Goal: Transaction & Acquisition: Purchase product/service

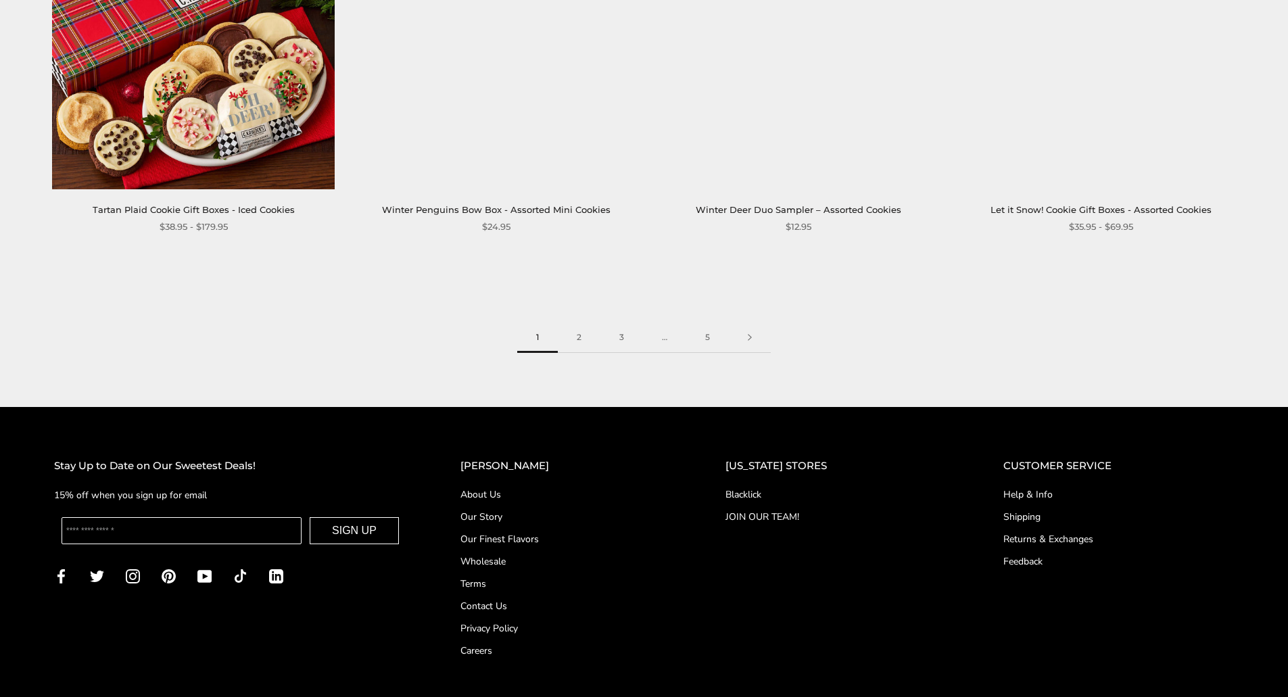
scroll to position [2298, 0]
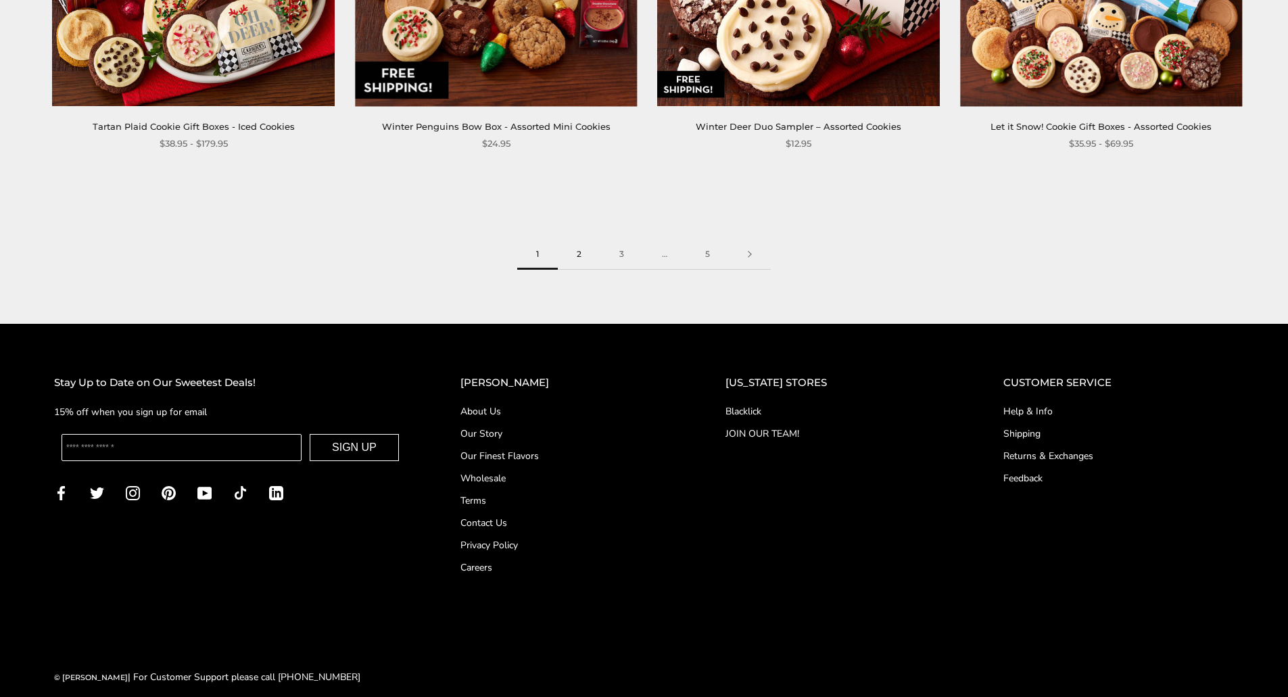
click at [581, 251] on link "2" at bounding box center [579, 254] width 43 height 30
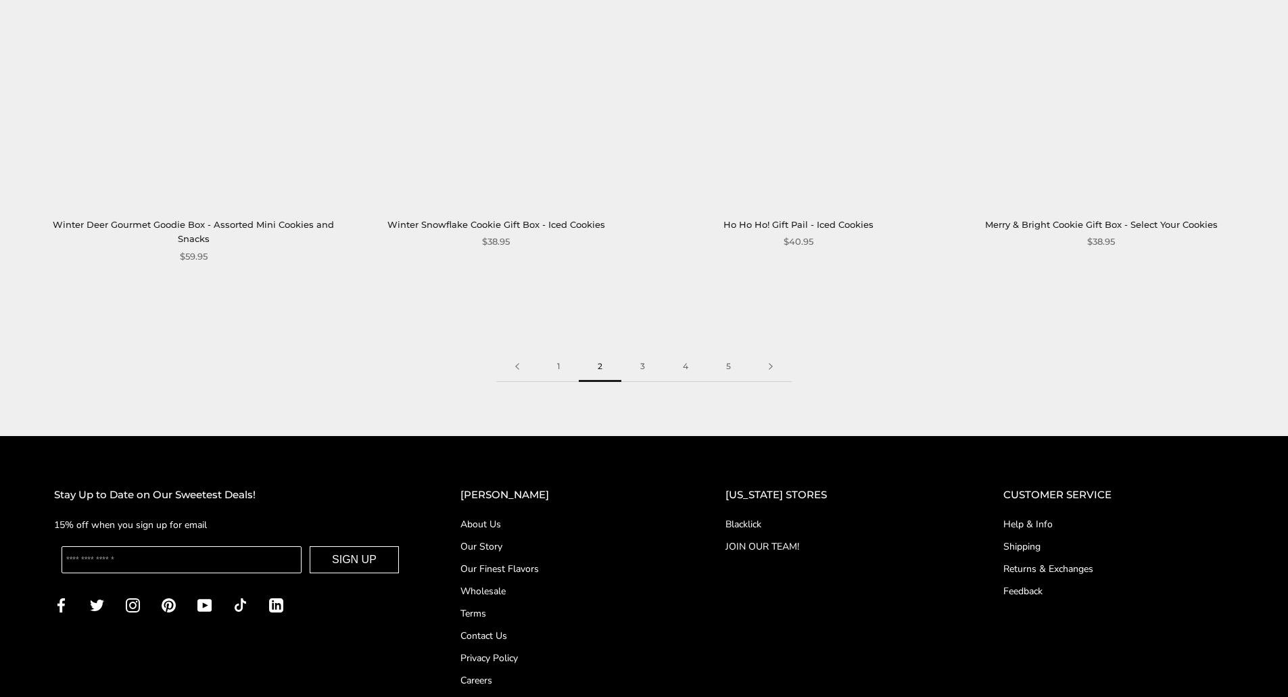
scroll to position [2230, 0]
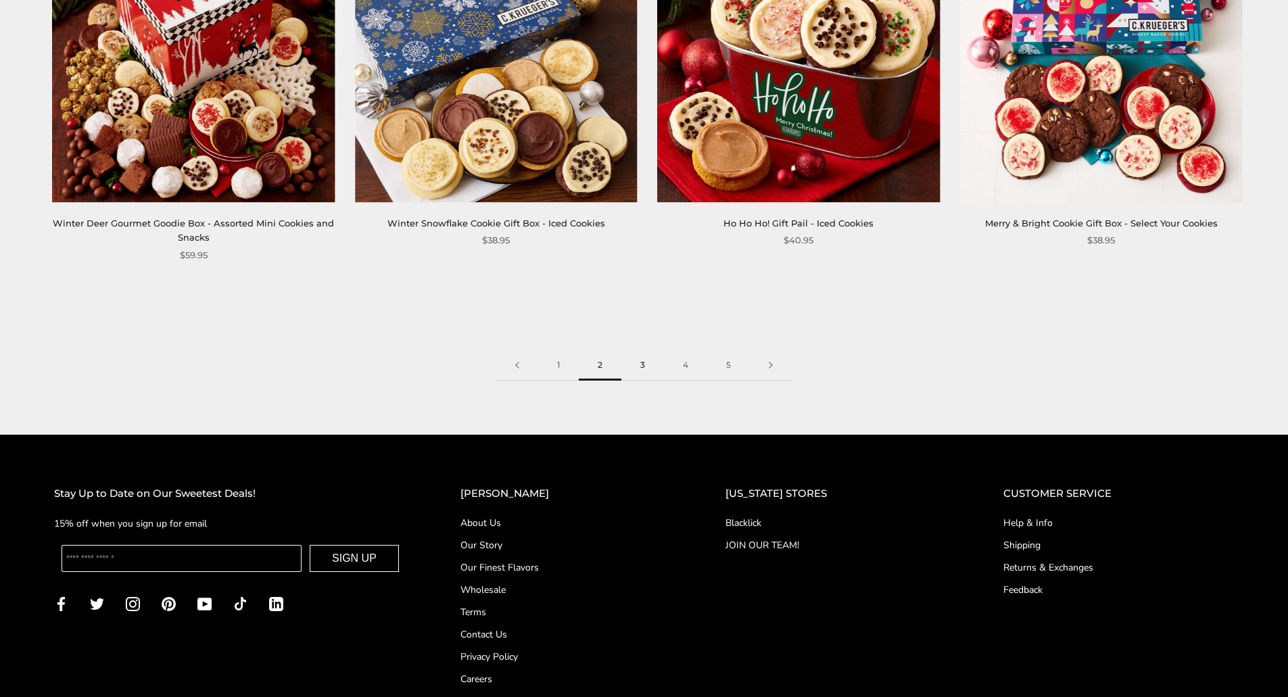
click at [642, 350] on link "3" at bounding box center [642, 365] width 43 height 30
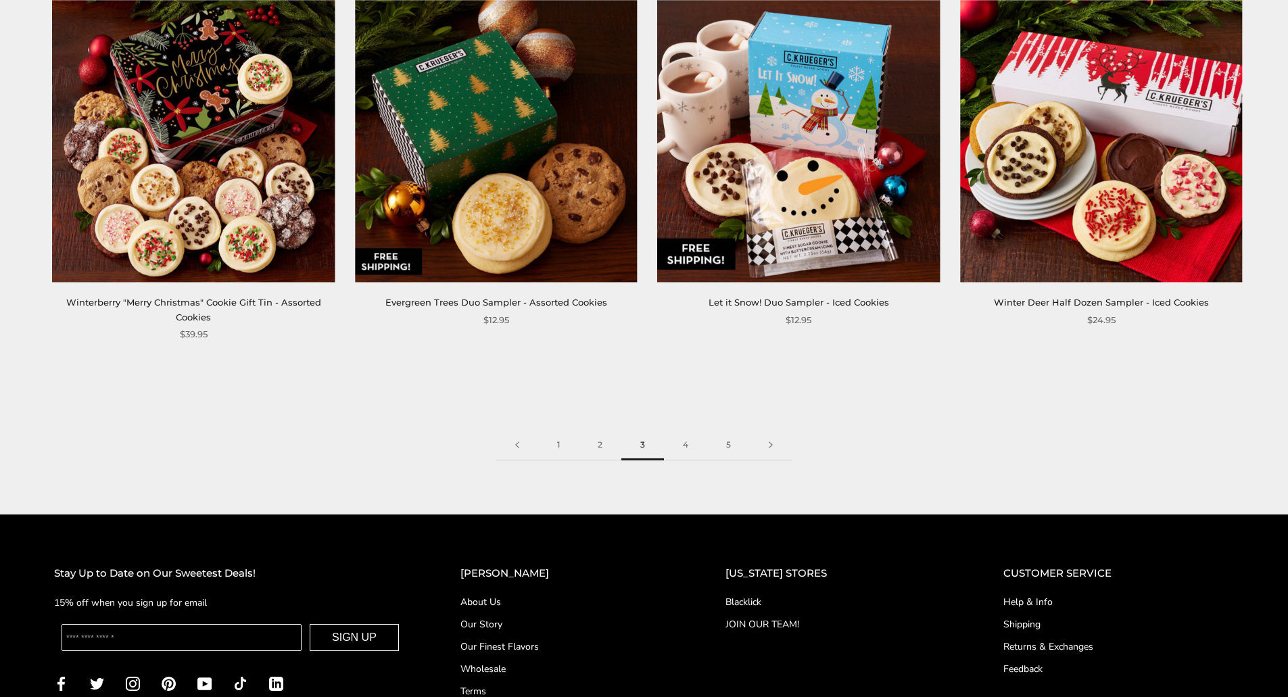
scroll to position [2163, 0]
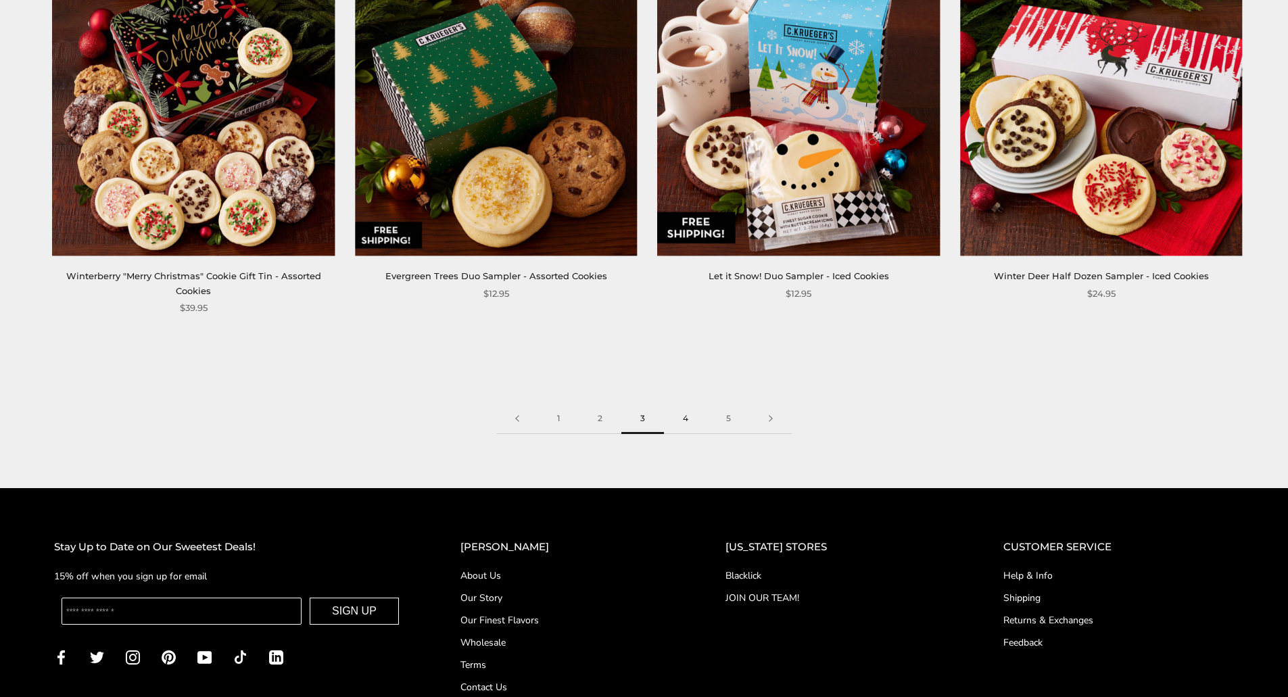
click at [687, 418] on link "4" at bounding box center [685, 419] width 43 height 30
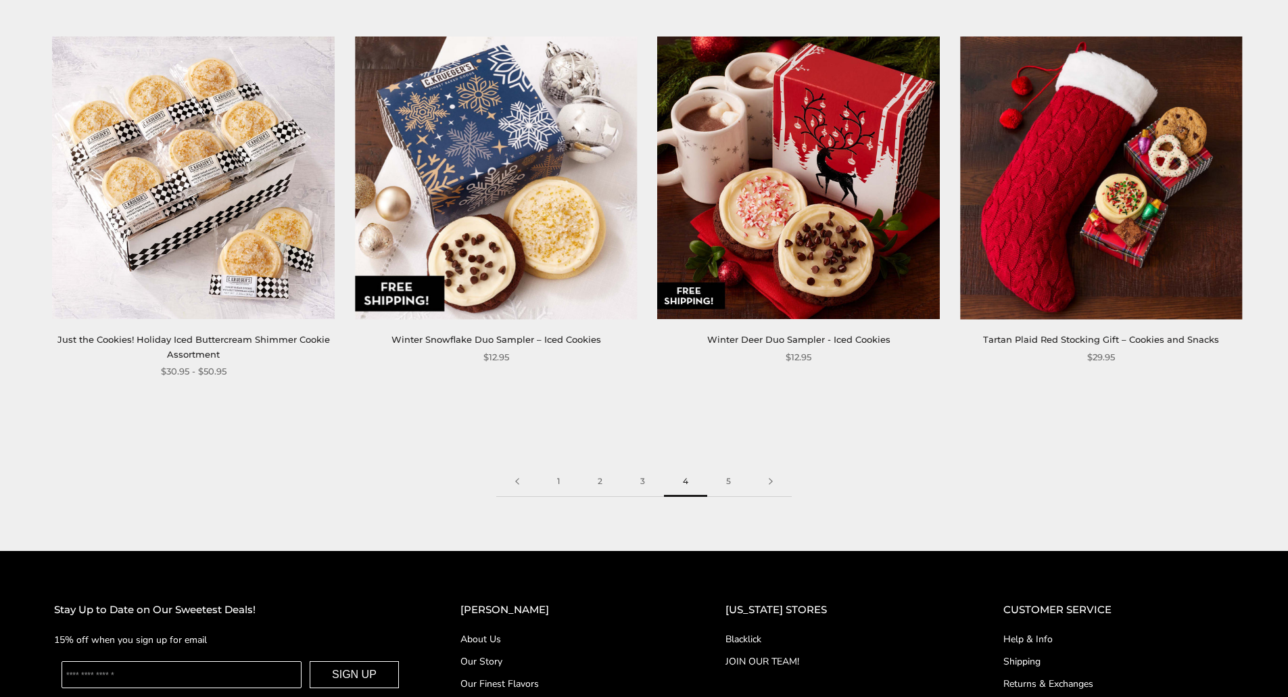
scroll to position [2163, 0]
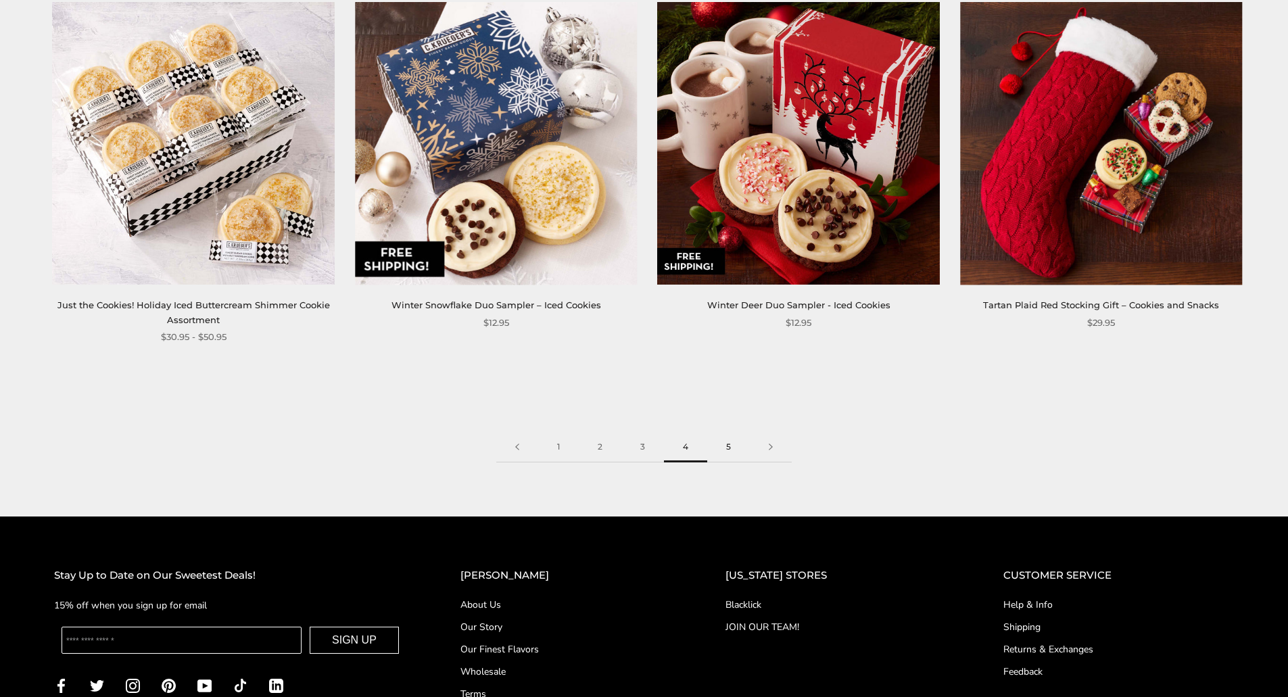
click at [729, 445] on link "5" at bounding box center [728, 447] width 43 height 30
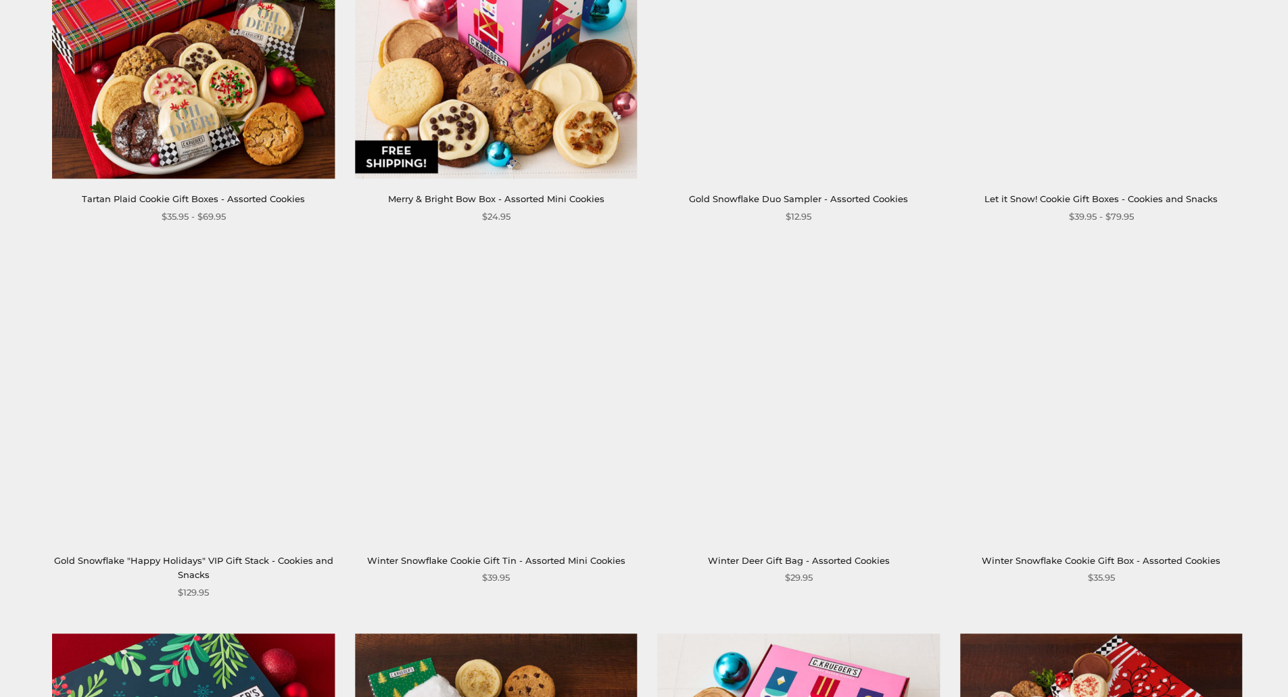
scroll to position [1149, 0]
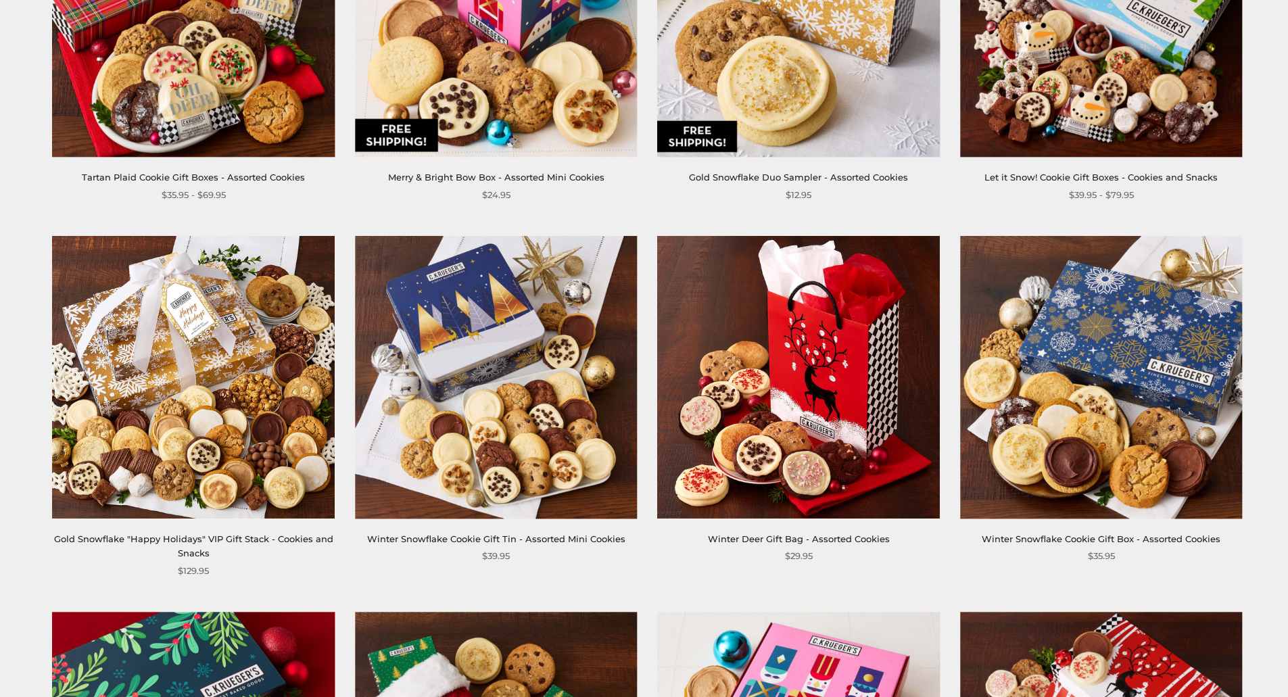
click at [1135, 339] on img at bounding box center [1101, 377] width 282 height 282
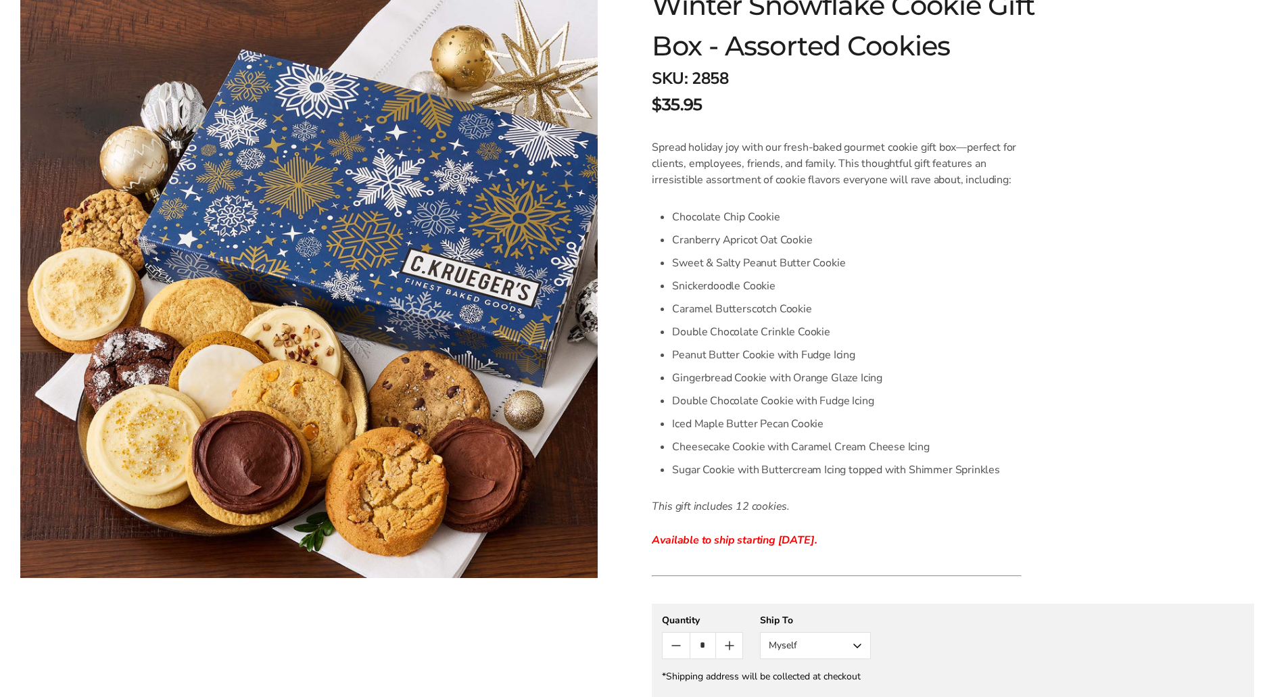
scroll to position [270, 0]
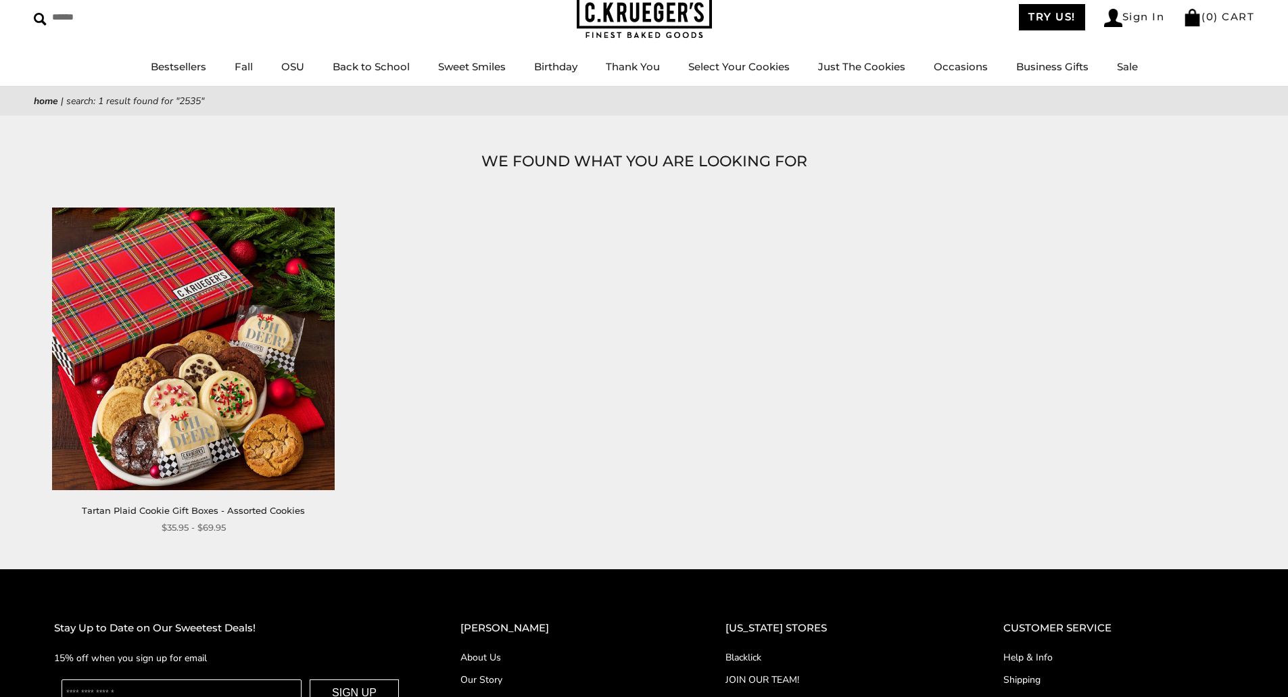
scroll to position [59, 0]
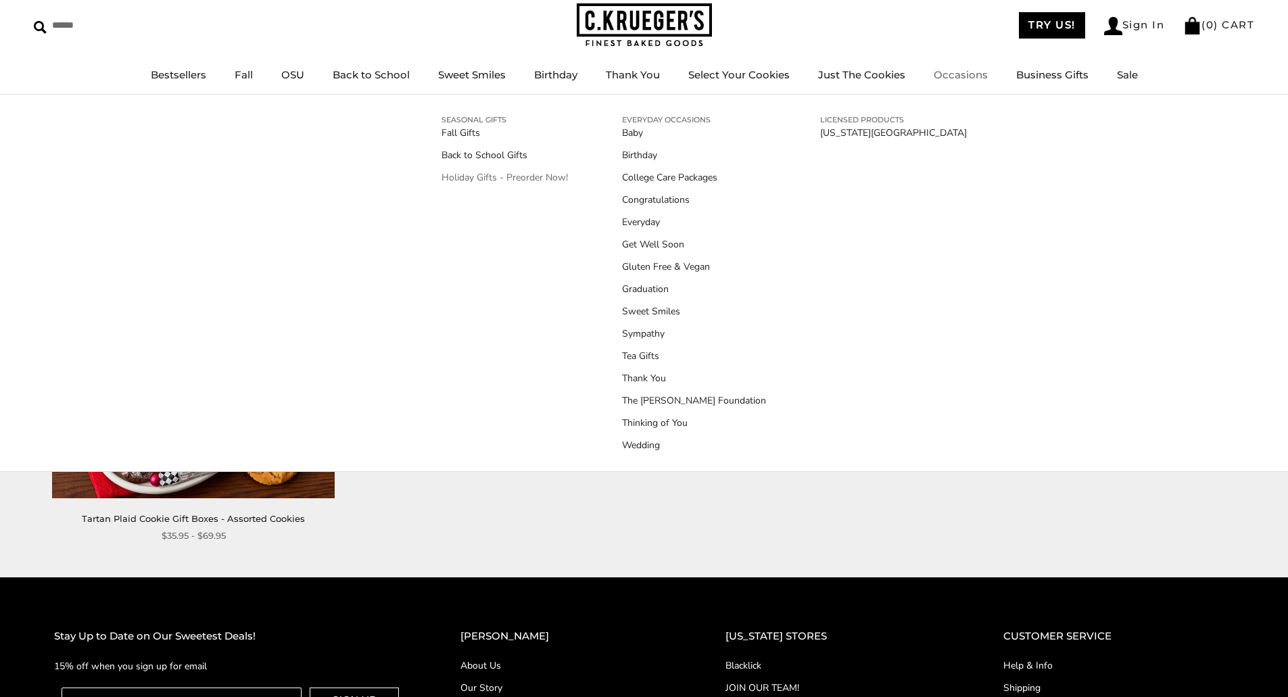
click at [481, 176] on link "Holiday Gifts - Preorder Now!" at bounding box center [504, 177] width 126 height 14
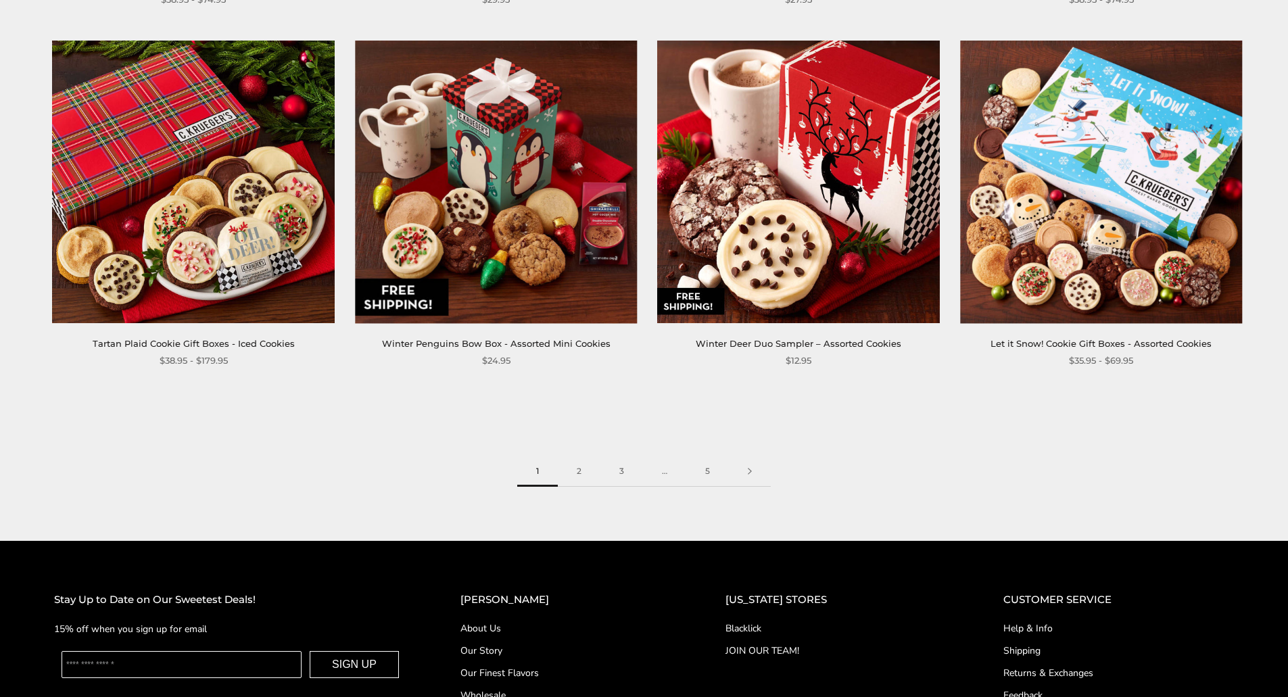
scroll to position [2095, 0]
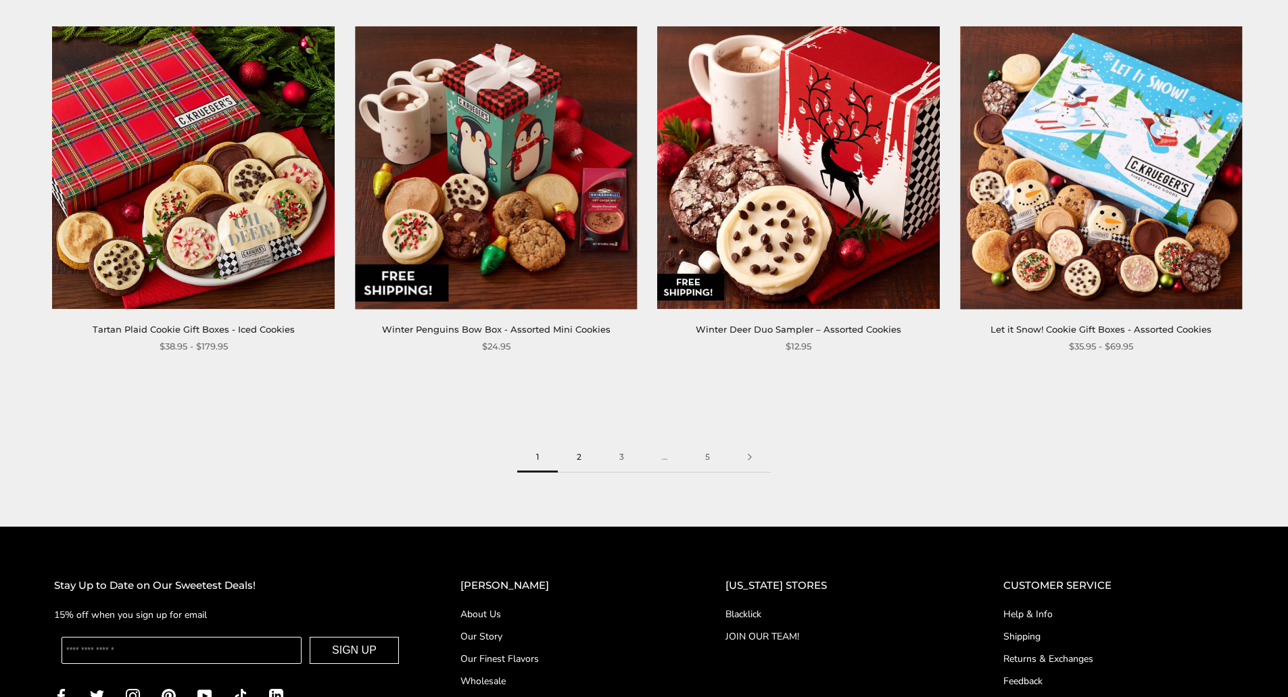
click at [581, 455] on link "2" at bounding box center [579, 457] width 43 height 30
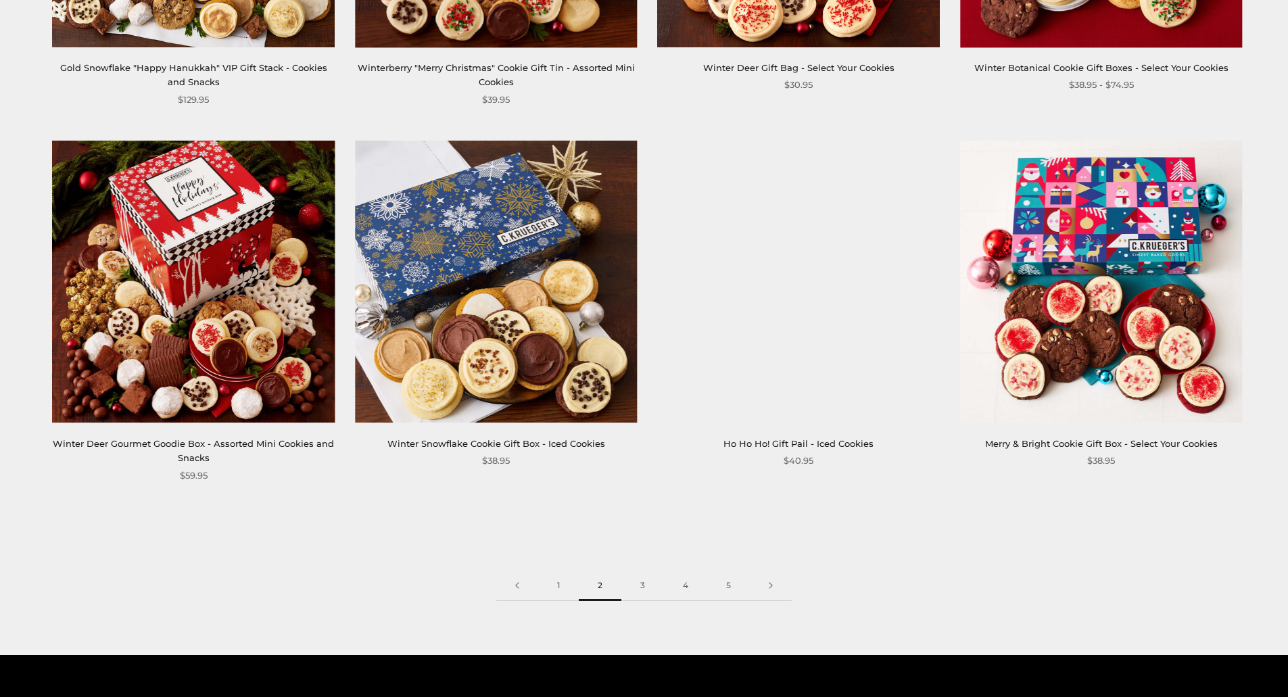
scroll to position [2028, 0]
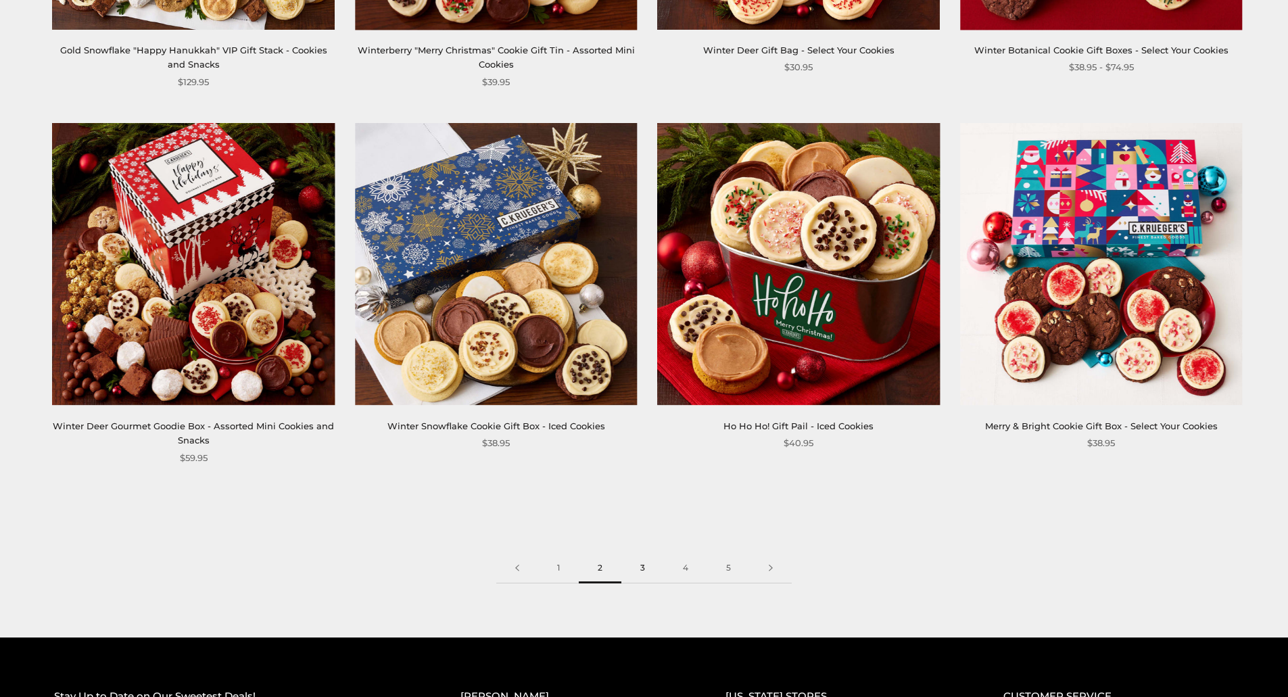
click at [643, 554] on link "3" at bounding box center [642, 568] width 43 height 30
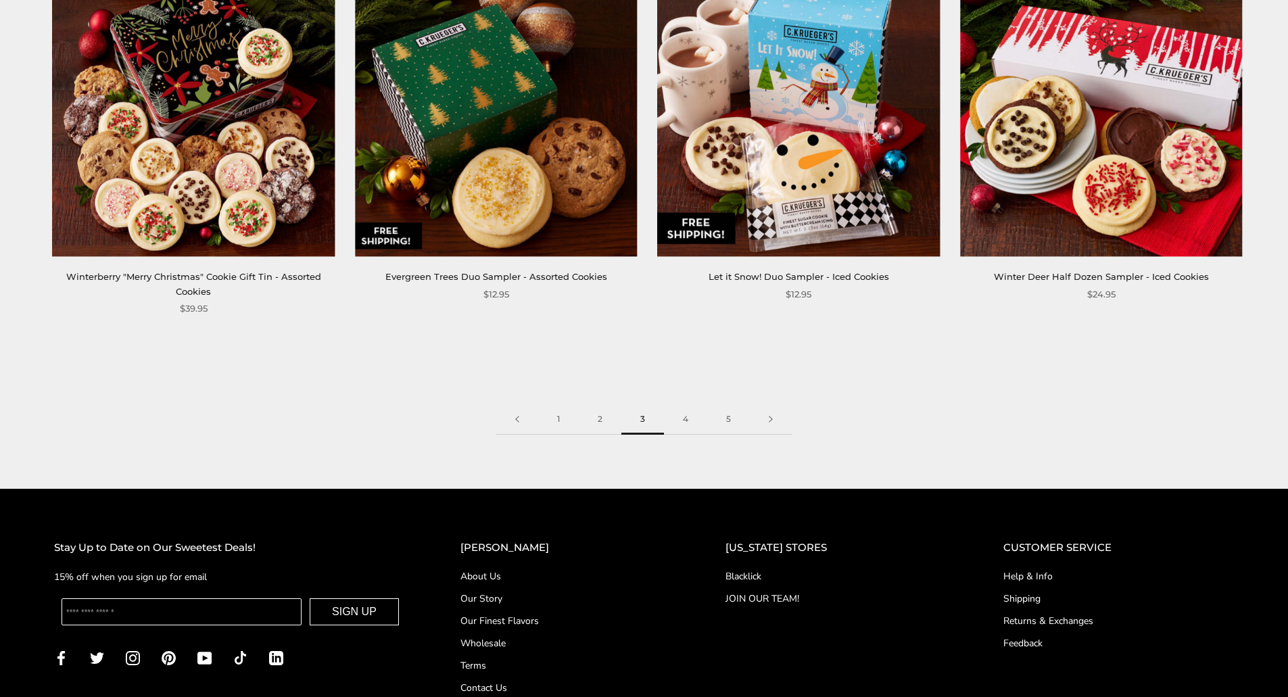
scroll to position [2163, 0]
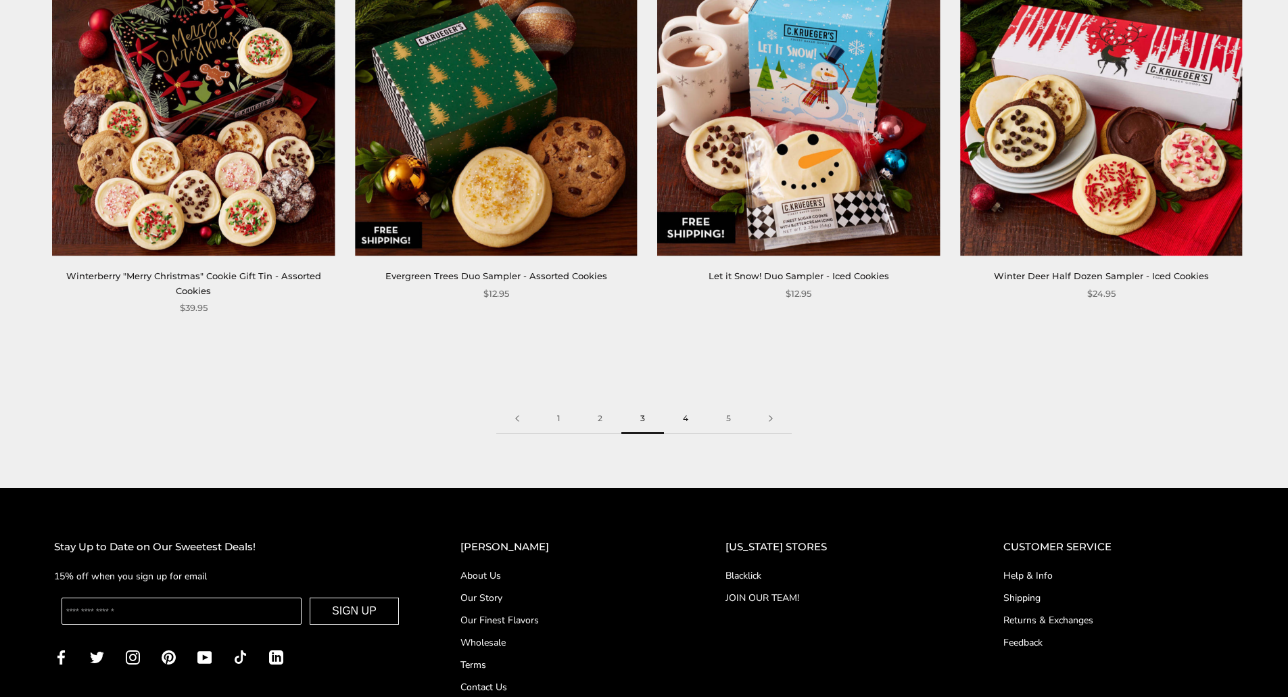
click at [687, 418] on link "4" at bounding box center [685, 419] width 43 height 30
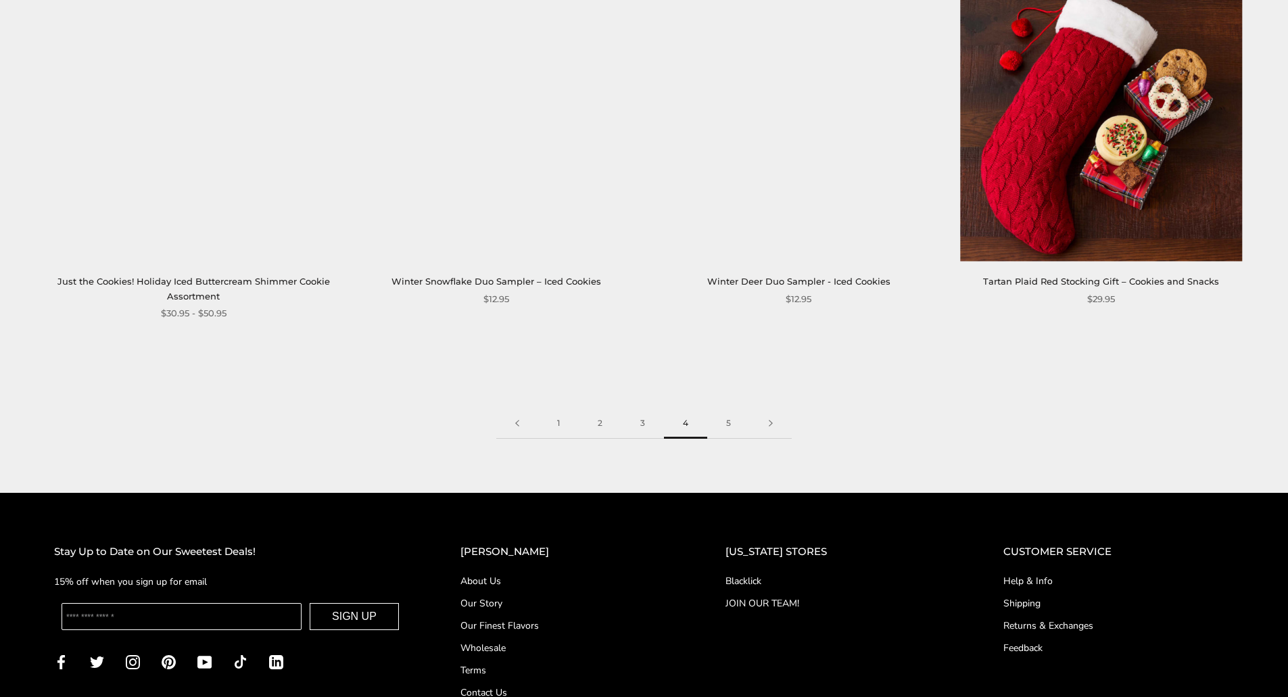
scroll to position [2230, 0]
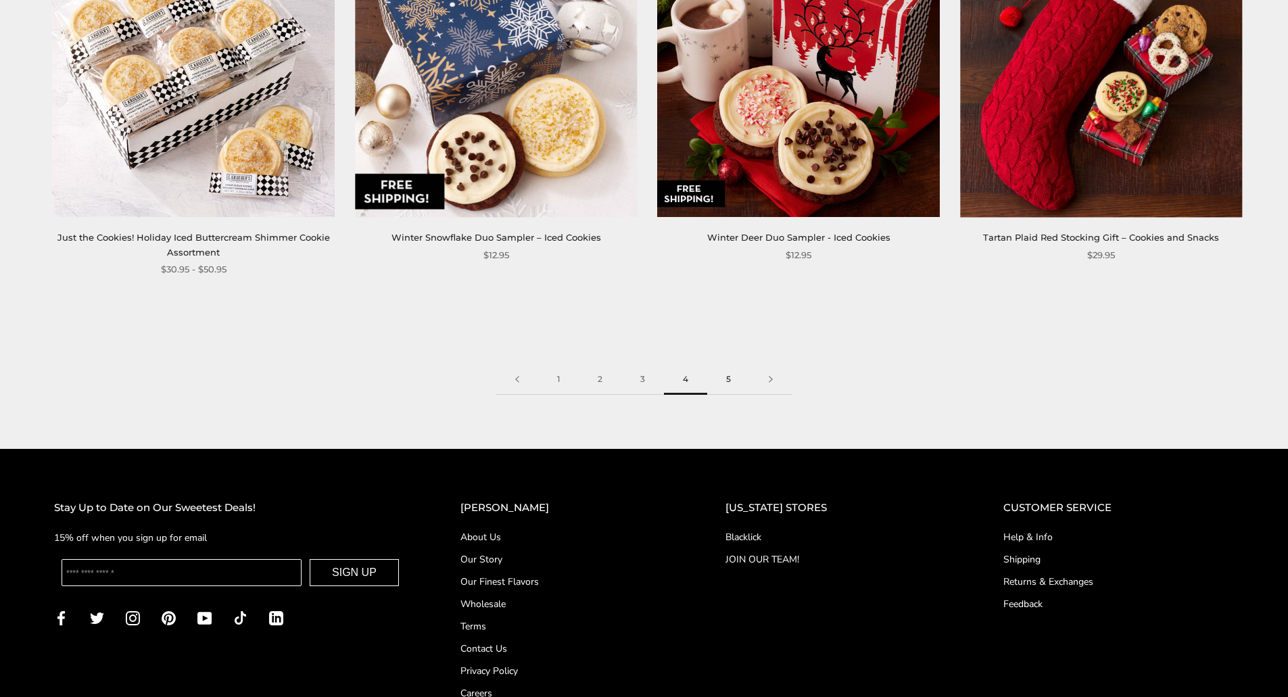
click at [728, 379] on link "5" at bounding box center [728, 379] width 43 height 30
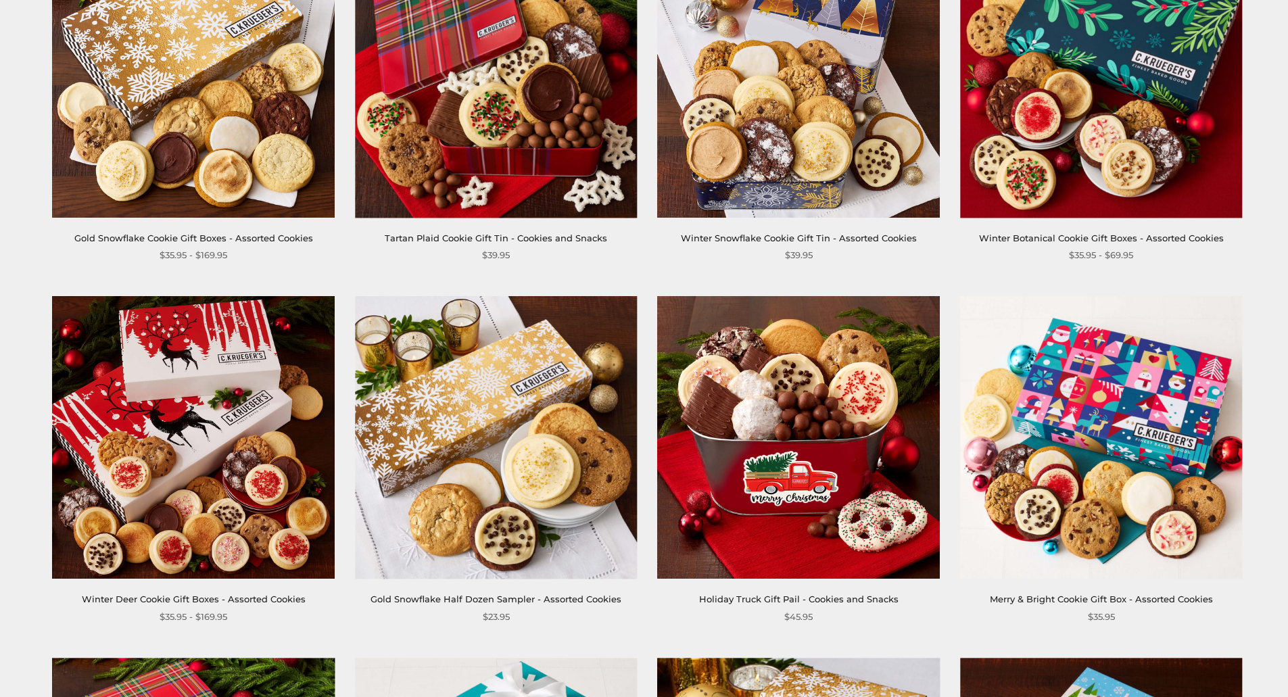
scroll to position [270, 0]
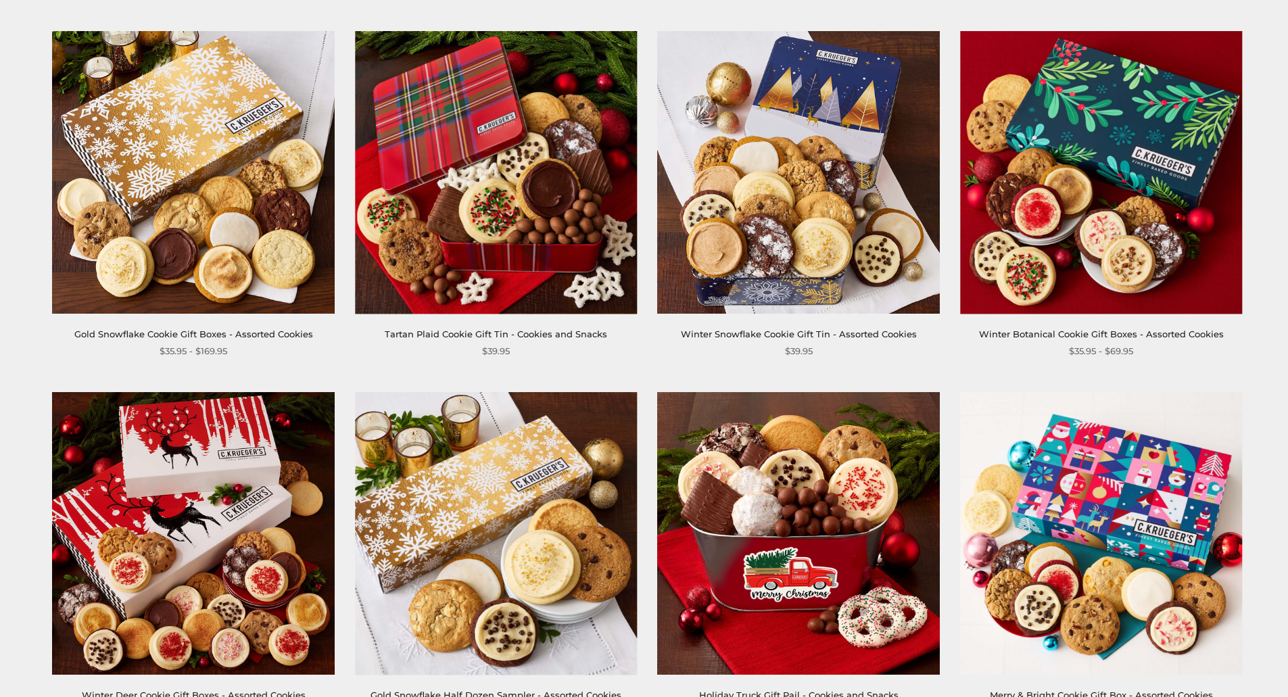
click at [1124, 161] on img at bounding box center [1101, 172] width 282 height 282
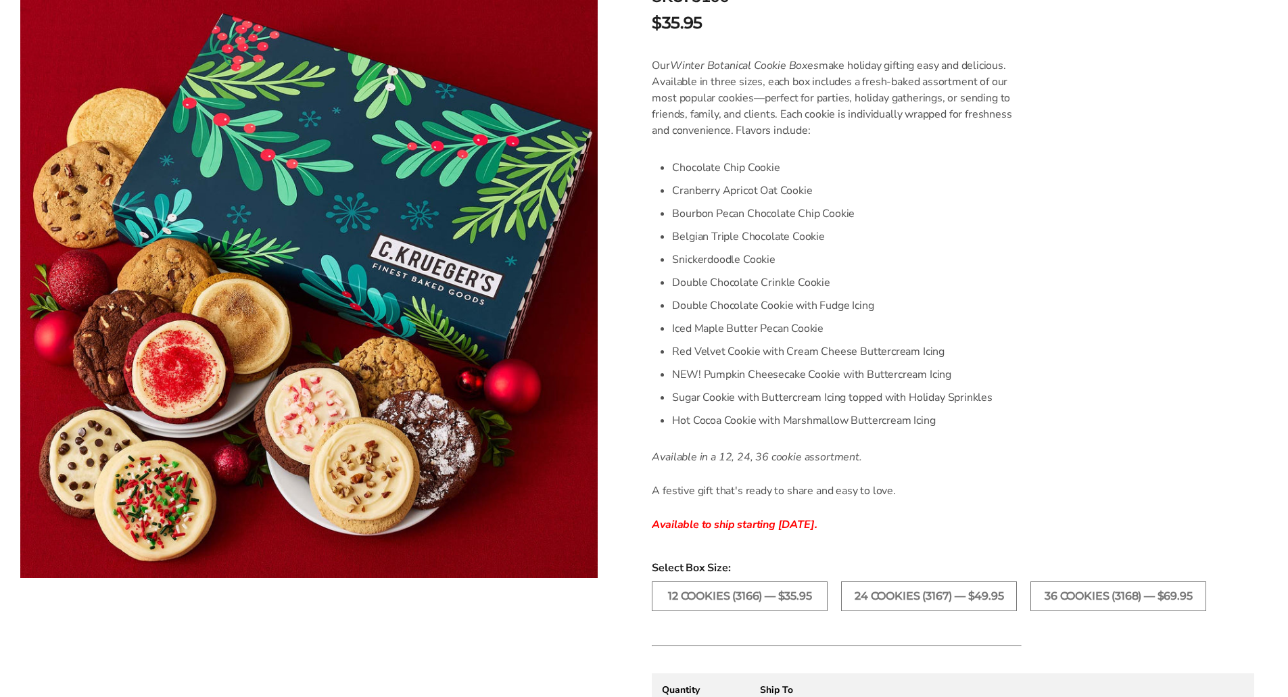
scroll to position [338, 0]
